Goal: Use online tool/utility: Utilize a website feature to perform a specific function

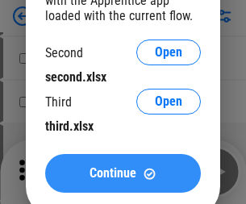
click at [123, 173] on span "Continue" at bounding box center [113, 173] width 47 height 13
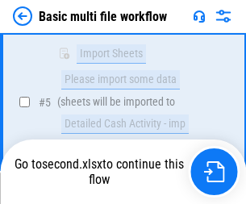
scroll to position [561, 0]
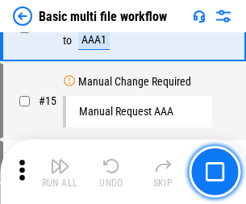
click at [60, 172] on img "button" at bounding box center [59, 165] width 19 height 19
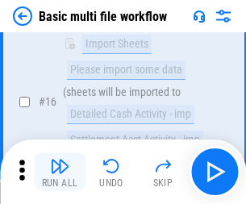
click at [60, 172] on img "button" at bounding box center [59, 165] width 19 height 19
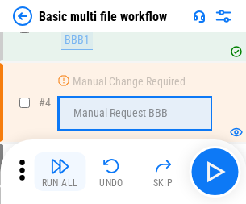
click at [60, 172] on img "button" at bounding box center [59, 165] width 19 height 19
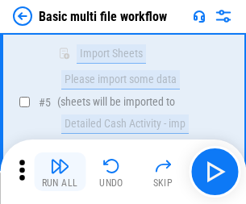
click at [60, 172] on img "button" at bounding box center [59, 165] width 19 height 19
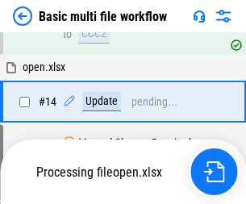
scroll to position [960, 0]
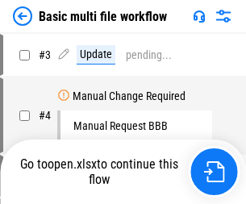
scroll to position [65, 0]
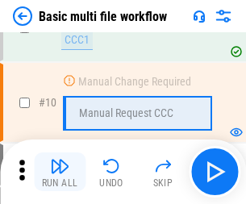
click at [60, 172] on img "button" at bounding box center [59, 165] width 19 height 19
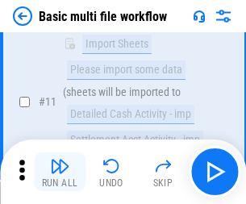
click at [60, 172] on img "button" at bounding box center [59, 165] width 19 height 19
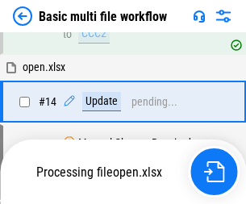
scroll to position [843, 0]
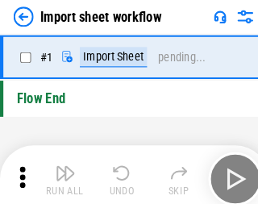
click at [60, 172] on img "button" at bounding box center [62, 165] width 19 height 19
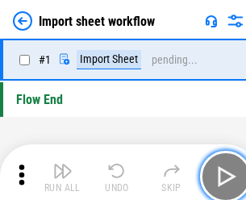
scroll to position [6, 0]
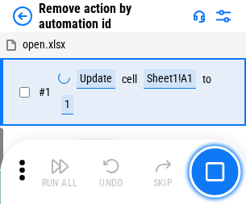
scroll to position [60, 0]
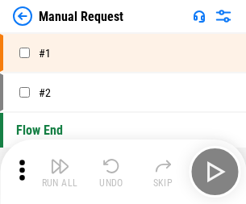
click at [60, 172] on img "button" at bounding box center [59, 165] width 19 height 19
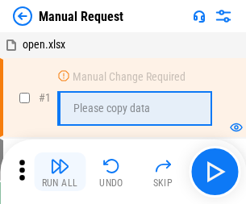
click at [60, 172] on img "button" at bounding box center [59, 165] width 19 height 19
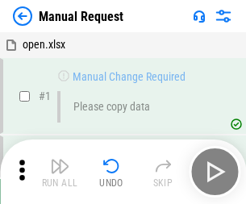
scroll to position [55, 0]
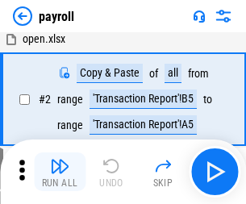
click at [60, 172] on img "button" at bounding box center [59, 165] width 19 height 19
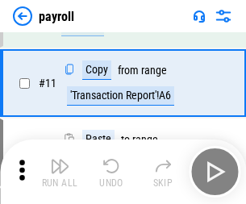
scroll to position [117, 0]
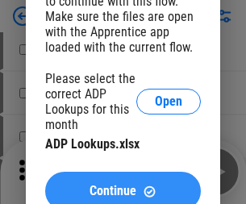
click at [123, 185] on span "Continue" at bounding box center [113, 191] width 47 height 13
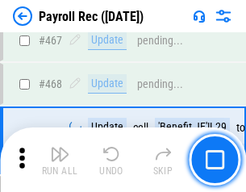
scroll to position [8594, 0]
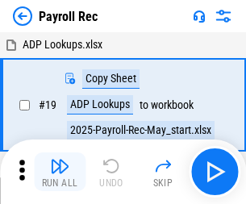
click at [60, 172] on img "button" at bounding box center [59, 165] width 19 height 19
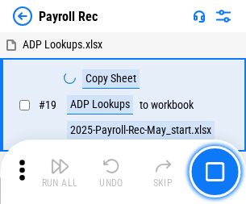
scroll to position [98, 0]
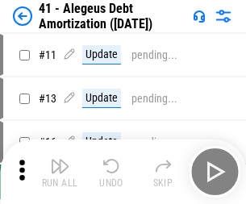
click at [60, 172] on img "button" at bounding box center [59, 165] width 19 height 19
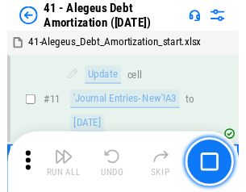
scroll to position [199, 0]
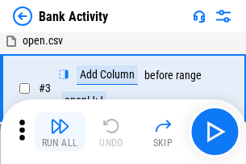
click at [60, 131] on img "button" at bounding box center [59, 125] width 19 height 19
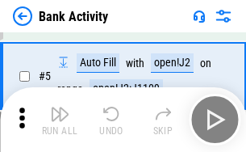
scroll to position [85, 0]
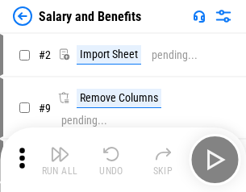
click at [60, 160] on img "button" at bounding box center [59, 153] width 19 height 19
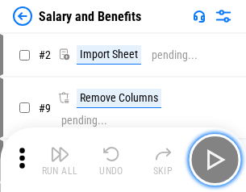
scroll to position [22, 0]
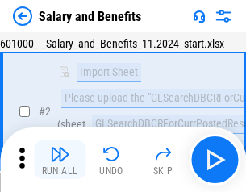
click at [60, 160] on img "button" at bounding box center [59, 153] width 19 height 19
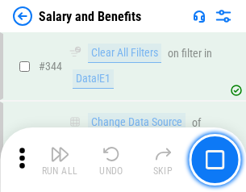
scroll to position [7551, 0]
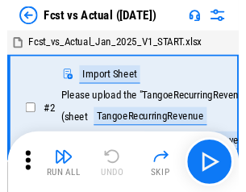
scroll to position [21, 0]
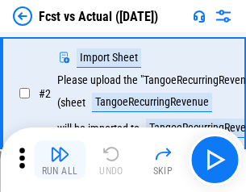
click at [60, 160] on img "button" at bounding box center [59, 153] width 19 height 19
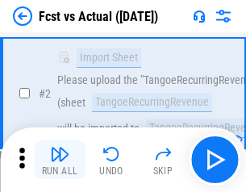
click at [60, 160] on img "button" at bounding box center [59, 153] width 19 height 19
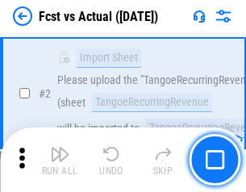
scroll to position [151, 0]
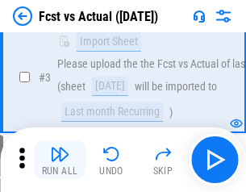
click at [60, 160] on img "button" at bounding box center [59, 153] width 19 height 19
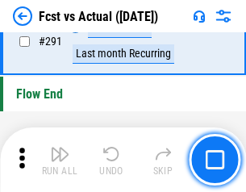
scroll to position [7632, 0]
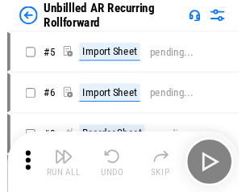
scroll to position [35, 0]
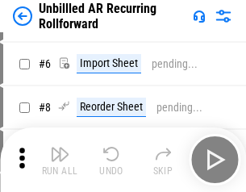
click at [60, 160] on img "button" at bounding box center [59, 153] width 19 height 19
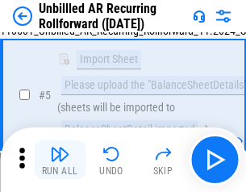
click at [60, 160] on img "button" at bounding box center [59, 153] width 19 height 19
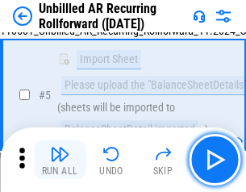
scroll to position [152, 0]
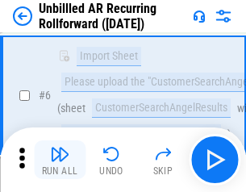
click at [60, 160] on img "button" at bounding box center [59, 153] width 19 height 19
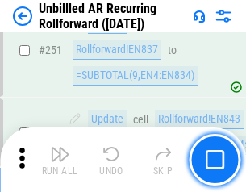
scroll to position [5478, 0]
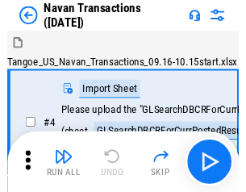
scroll to position [26, 0]
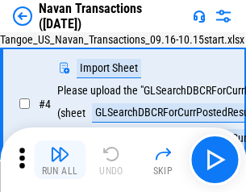
click at [60, 160] on img "button" at bounding box center [59, 153] width 19 height 19
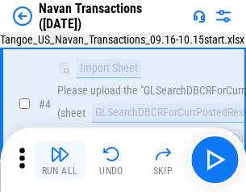
click at [60, 160] on img "button" at bounding box center [59, 153] width 19 height 19
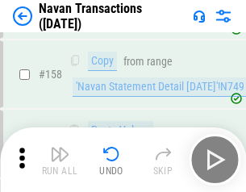
scroll to position [5229, 0]
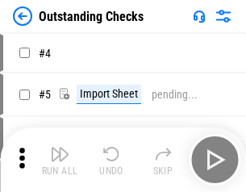
click at [60, 160] on img "button" at bounding box center [59, 153] width 19 height 19
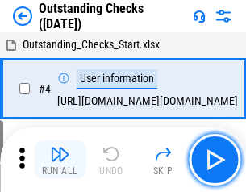
scroll to position [68, 0]
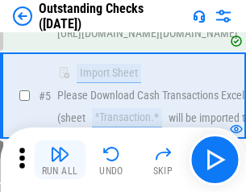
click at [60, 160] on img "button" at bounding box center [59, 153] width 19 height 19
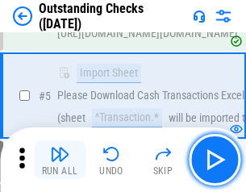
scroll to position [169, 0]
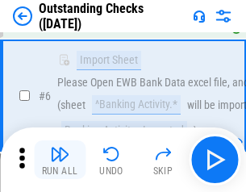
click at [60, 160] on img "button" at bounding box center [59, 153] width 19 height 19
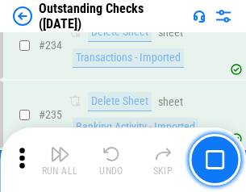
scroll to position [4897, 0]
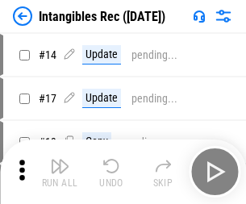
click at [60, 172] on img "button" at bounding box center [59, 165] width 19 height 19
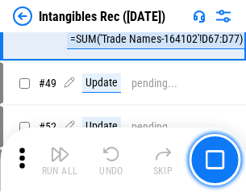
scroll to position [628, 0]
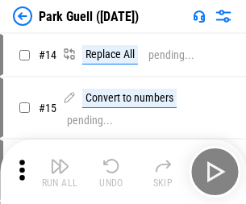
click at [60, 160] on img "button" at bounding box center [59, 165] width 19 height 19
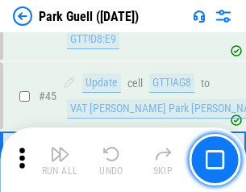
scroll to position [2017, 0]
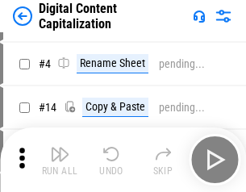
click at [60, 160] on img "button" at bounding box center [59, 153] width 19 height 19
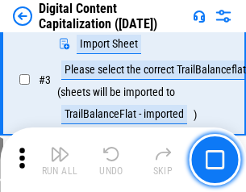
click at [60, 160] on img "button" at bounding box center [59, 153] width 19 height 19
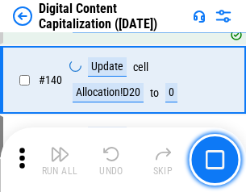
scroll to position [1698, 0]
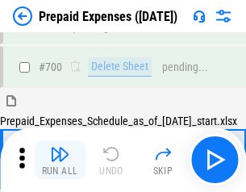
click at [60, 160] on img "button" at bounding box center [59, 153] width 19 height 19
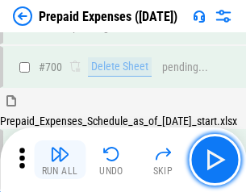
scroll to position [4339, 0]
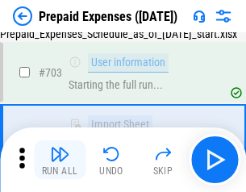
click at [60, 160] on img "button" at bounding box center [59, 153] width 19 height 19
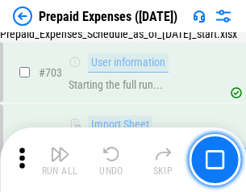
scroll to position [4434, 0]
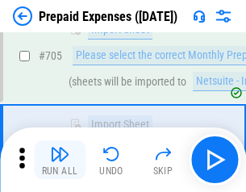
click at [60, 160] on img "button" at bounding box center [59, 153] width 19 height 19
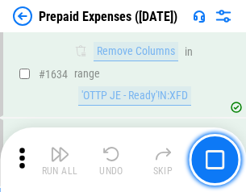
scroll to position [15702, 0]
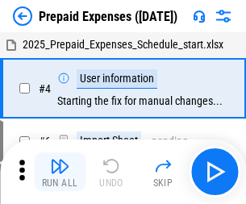
click at [60, 172] on img "button" at bounding box center [59, 165] width 19 height 19
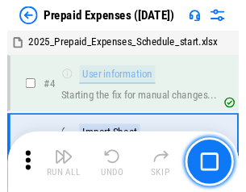
scroll to position [71, 0]
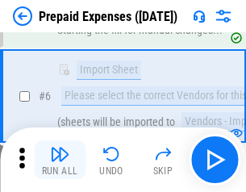
click at [60, 160] on img "button" at bounding box center [59, 153] width 19 height 19
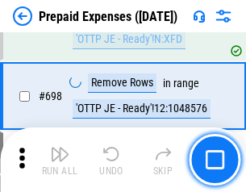
scroll to position [5616, 0]
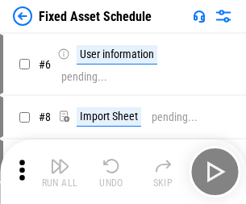
click at [60, 172] on img "button" at bounding box center [59, 165] width 19 height 19
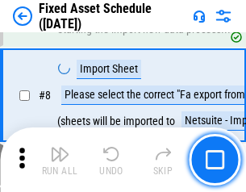
click at [60, 160] on img "button" at bounding box center [59, 153] width 19 height 19
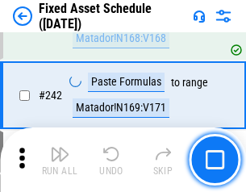
scroll to position [4996, 0]
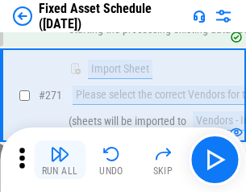
click at [60, 160] on img "button" at bounding box center [59, 153] width 19 height 19
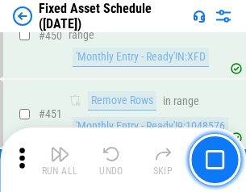
scroll to position [7209, 0]
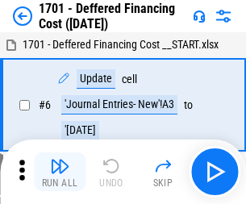
click at [60, 172] on img "button" at bounding box center [59, 165] width 19 height 19
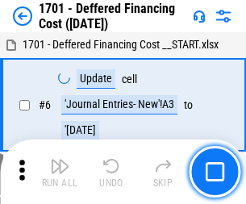
scroll to position [194, 0]
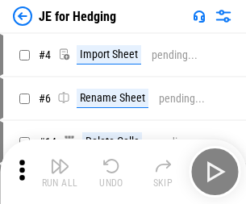
click at [60, 160] on img "button" at bounding box center [59, 165] width 19 height 19
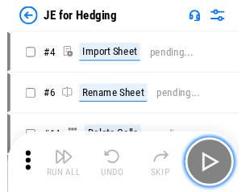
scroll to position [2, 0]
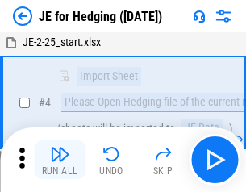
click at [60, 160] on img "button" at bounding box center [59, 153] width 19 height 19
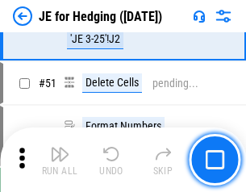
scroll to position [1044, 0]
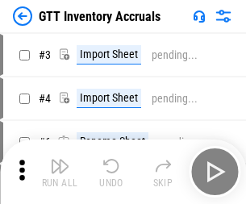
click at [60, 160] on img "button" at bounding box center [59, 165] width 19 height 19
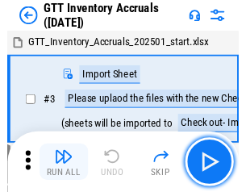
scroll to position [2, 0]
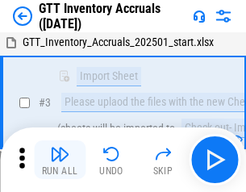
click at [60, 160] on img "button" at bounding box center [59, 153] width 19 height 19
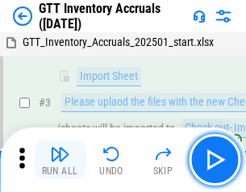
scroll to position [104, 0]
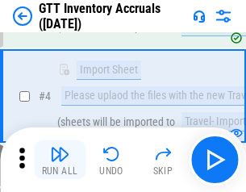
click at [60, 160] on img "button" at bounding box center [59, 153] width 19 height 19
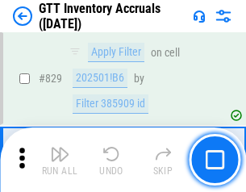
scroll to position [12241, 0]
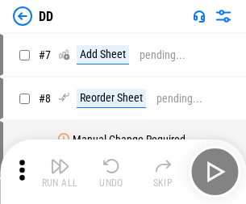
click at [60, 172] on img "button" at bounding box center [59, 165] width 19 height 19
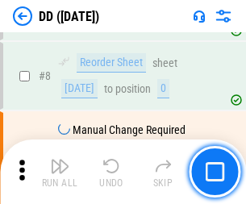
scroll to position [156, 0]
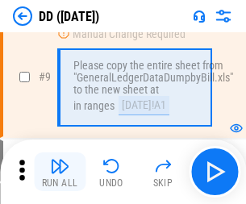
click at [60, 172] on img "button" at bounding box center [59, 165] width 19 height 19
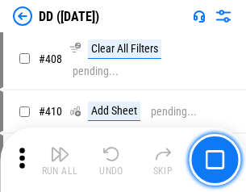
scroll to position [7216, 0]
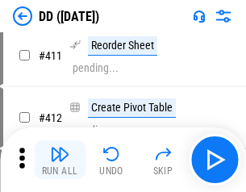
click at [60, 160] on img "button" at bounding box center [59, 153] width 19 height 19
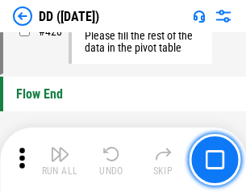
scroll to position [7719, 0]
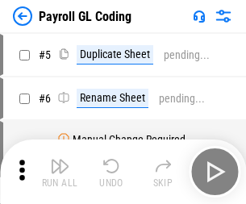
click at [60, 172] on img "button" at bounding box center [59, 165] width 19 height 19
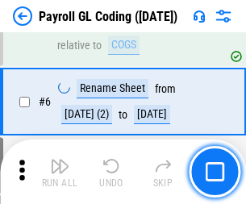
scroll to position [194, 0]
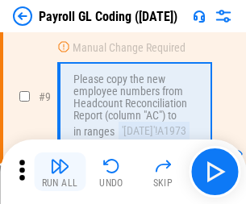
click at [60, 172] on img "button" at bounding box center [59, 165] width 19 height 19
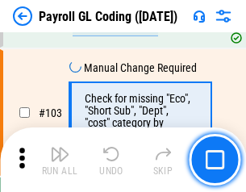
scroll to position [3784, 0]
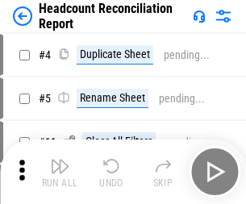
click at [60, 172] on img "button" at bounding box center [59, 165] width 19 height 19
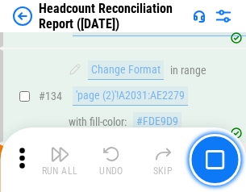
scroll to position [1939, 0]
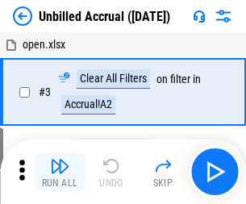
click at [60, 172] on img "button" at bounding box center [59, 165] width 19 height 19
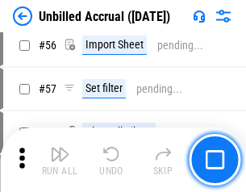
scroll to position [1684, 0]
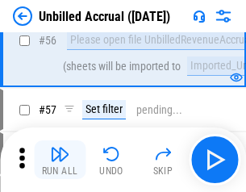
click at [60, 160] on img "button" at bounding box center [59, 153] width 19 height 19
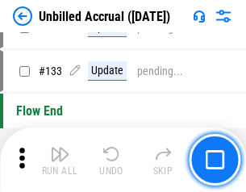
scroll to position [4804, 0]
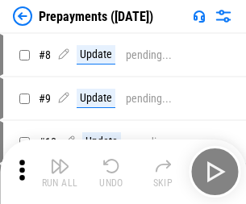
click at [60, 172] on img "button" at bounding box center [59, 165] width 19 height 19
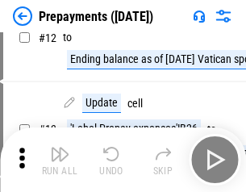
scroll to position [101, 0]
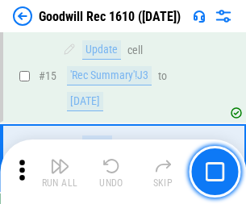
scroll to position [276, 0]
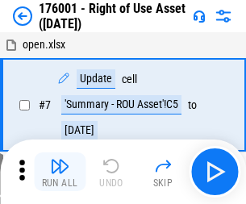
click at [60, 172] on img "button" at bounding box center [59, 165] width 19 height 19
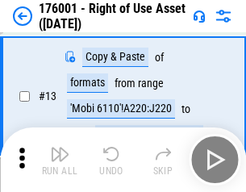
scroll to position [104, 0]
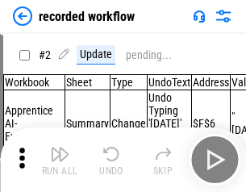
click at [60, 160] on img "button" at bounding box center [59, 153] width 19 height 19
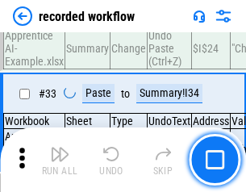
scroll to position [5041, 0]
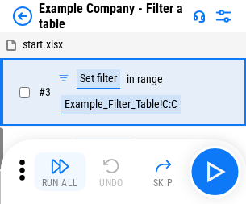
click at [60, 172] on img "button" at bounding box center [59, 165] width 19 height 19
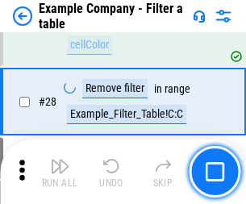
scroll to position [1476, 0]
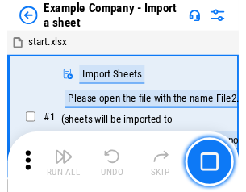
scroll to position [25, 0]
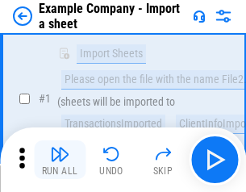
click at [60, 160] on img "button" at bounding box center [59, 153] width 19 height 19
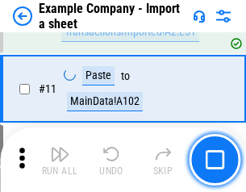
scroll to position [356, 0]
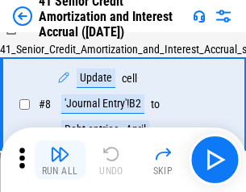
click at [60, 160] on img "button" at bounding box center [59, 153] width 19 height 19
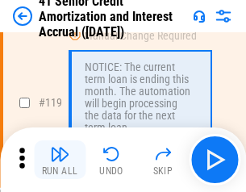
click at [60, 160] on img "button" at bounding box center [59, 153] width 19 height 19
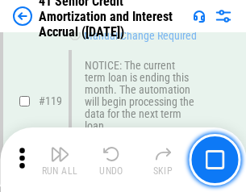
scroll to position [1522, 0]
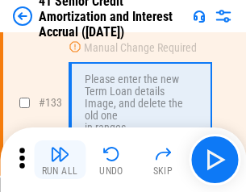
click at [60, 160] on img "button" at bounding box center [59, 153] width 19 height 19
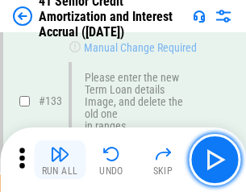
scroll to position [1685, 0]
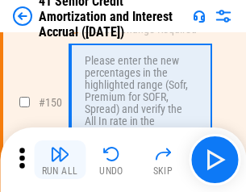
click at [60, 160] on img "button" at bounding box center [59, 153] width 19 height 19
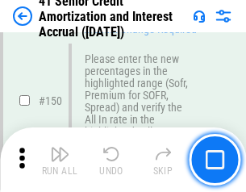
scroll to position [1855, 0]
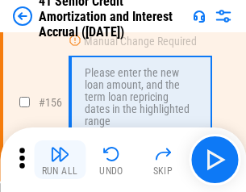
click at [60, 160] on img "button" at bounding box center [59, 153] width 19 height 19
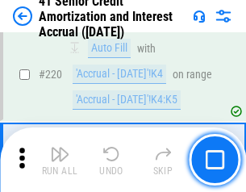
scroll to position [3612, 0]
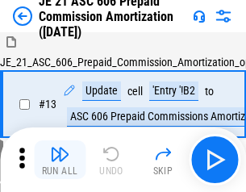
click at [60, 160] on img "button" at bounding box center [59, 153] width 19 height 19
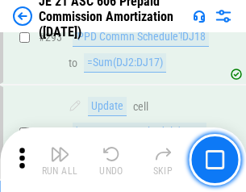
scroll to position [2967, 0]
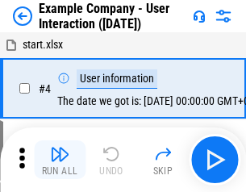
click at [60, 160] on img "button" at bounding box center [59, 153] width 19 height 19
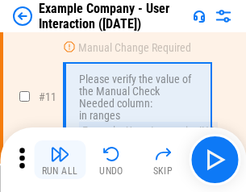
click at [60, 160] on img "button" at bounding box center [59, 153] width 19 height 19
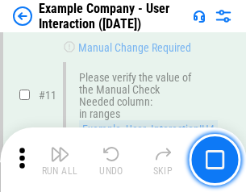
scroll to position [349, 0]
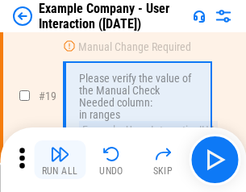
click at [60, 160] on img "button" at bounding box center [59, 153] width 19 height 19
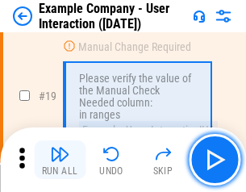
click at [60, 160] on img "button" at bounding box center [59, 153] width 19 height 19
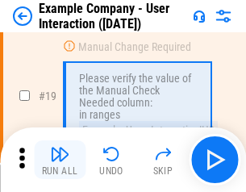
click at [60, 160] on img "button" at bounding box center [59, 153] width 19 height 19
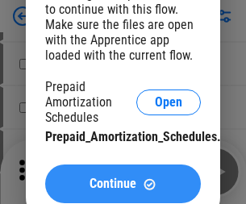
click at [123, 184] on span "Continue" at bounding box center [113, 183] width 47 height 13
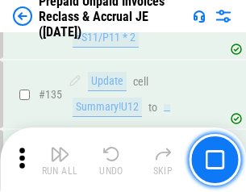
scroll to position [2090, 0]
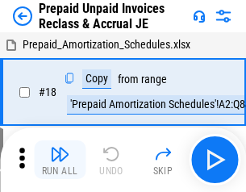
click at [60, 160] on img "button" at bounding box center [59, 153] width 19 height 19
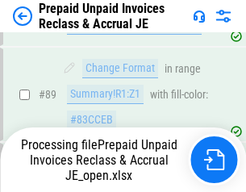
scroll to position [1152, 0]
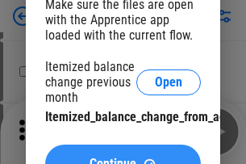
click at [123, 157] on span "Continue" at bounding box center [113, 163] width 47 height 13
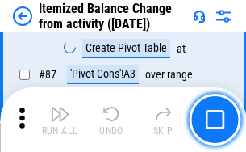
scroll to position [1576, 0]
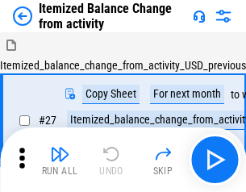
scroll to position [25, 0]
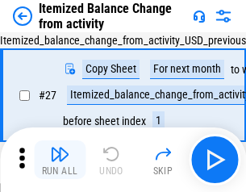
click at [60, 160] on img "button" at bounding box center [59, 153] width 19 height 19
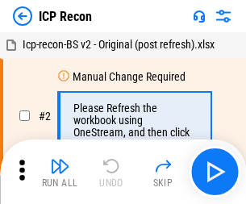
scroll to position [7, 0]
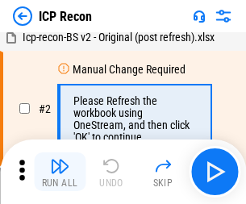
click at [60, 172] on img "button" at bounding box center [59, 165] width 19 height 19
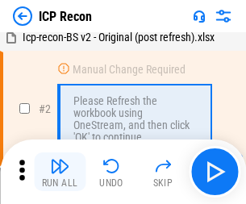
click at [60, 172] on img "button" at bounding box center [59, 165] width 19 height 19
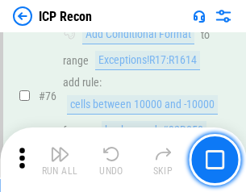
scroll to position [1449, 0]
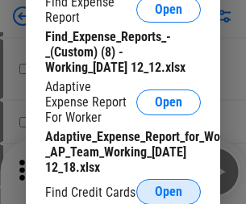
click at [169, 191] on span "Open" at bounding box center [168, 191] width 27 height 13
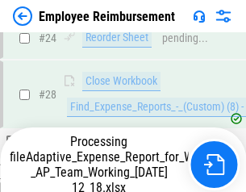
scroll to position [754, 0]
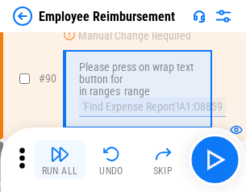
click at [60, 160] on img "button" at bounding box center [59, 153] width 19 height 19
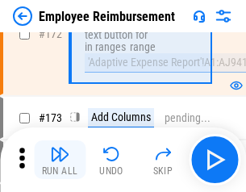
click at [60, 160] on img "button" at bounding box center [59, 153] width 19 height 19
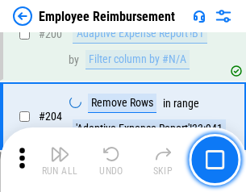
scroll to position [4080, 0]
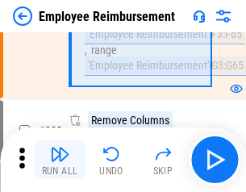
click at [60, 160] on img "button" at bounding box center [59, 153] width 19 height 19
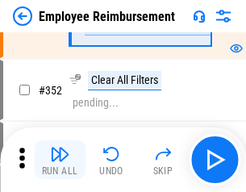
click at [60, 160] on img "button" at bounding box center [59, 153] width 19 height 19
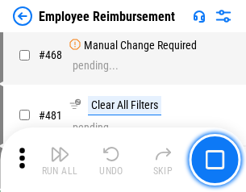
scroll to position [9860, 0]
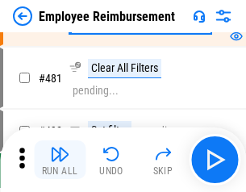
click at [60, 160] on img "button" at bounding box center [59, 153] width 19 height 19
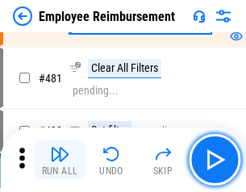
click at [60, 160] on img "button" at bounding box center [59, 153] width 19 height 19
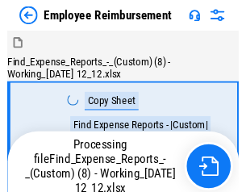
scroll to position [55, 0]
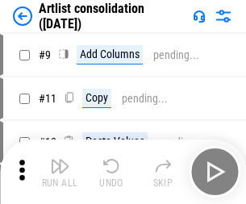
click at [60, 172] on img "button" at bounding box center [59, 165] width 19 height 19
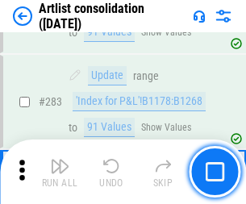
scroll to position [6670, 0]
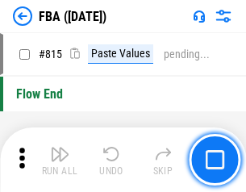
scroll to position [14437, 0]
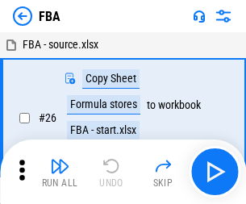
scroll to position [16, 0]
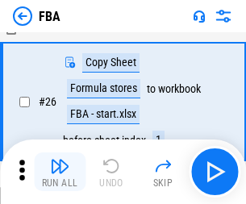
click at [60, 172] on img "button" at bounding box center [59, 165] width 19 height 19
